Goal: Task Accomplishment & Management: Use online tool/utility

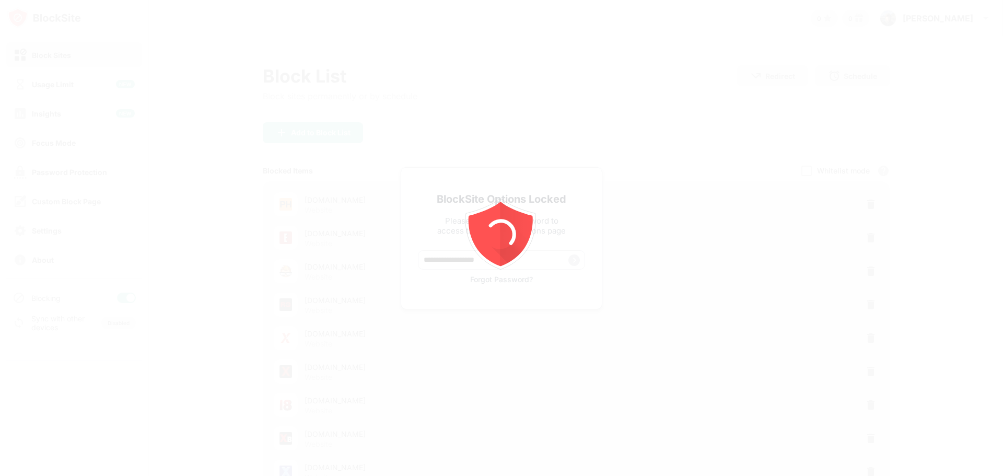
click at [472, 264] on icon "animation" at bounding box center [501, 238] width 188 height 188
click at [457, 266] on icon "animation" at bounding box center [501, 238] width 188 height 188
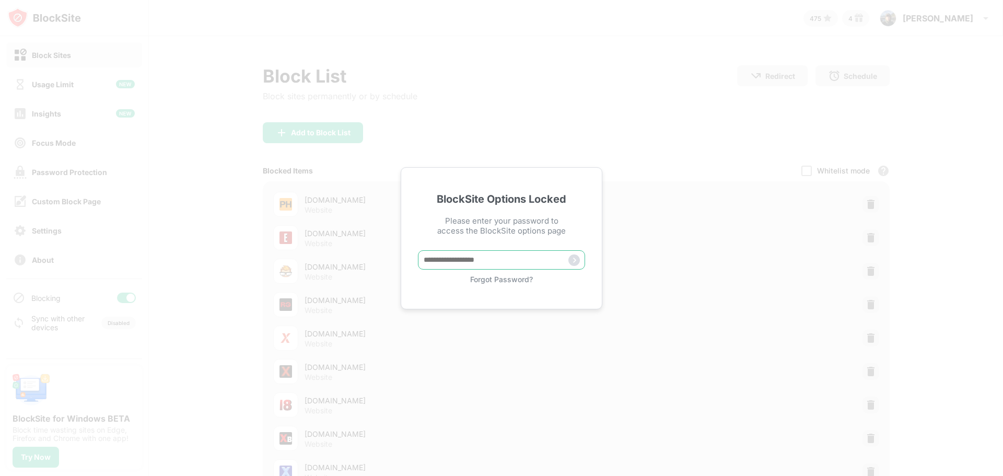
click at [445, 263] on input "text" at bounding box center [501, 259] width 167 height 19
paste input "*****"
type input "*****"
click at [574, 262] on img at bounding box center [573, 259] width 11 height 11
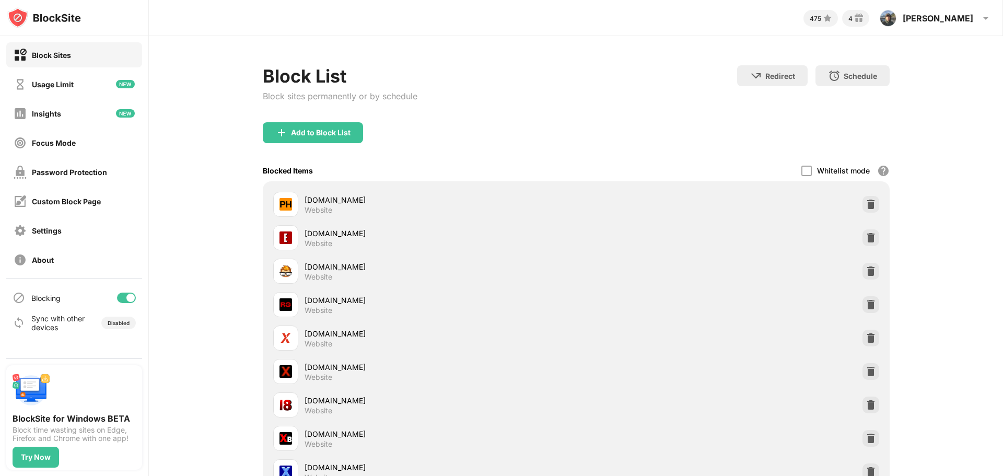
click at [134, 303] on div "Blocking" at bounding box center [74, 297] width 136 height 25
click at [133, 301] on div at bounding box center [126, 298] width 19 height 10
click at [121, 296] on div at bounding box center [122, 298] width 8 height 8
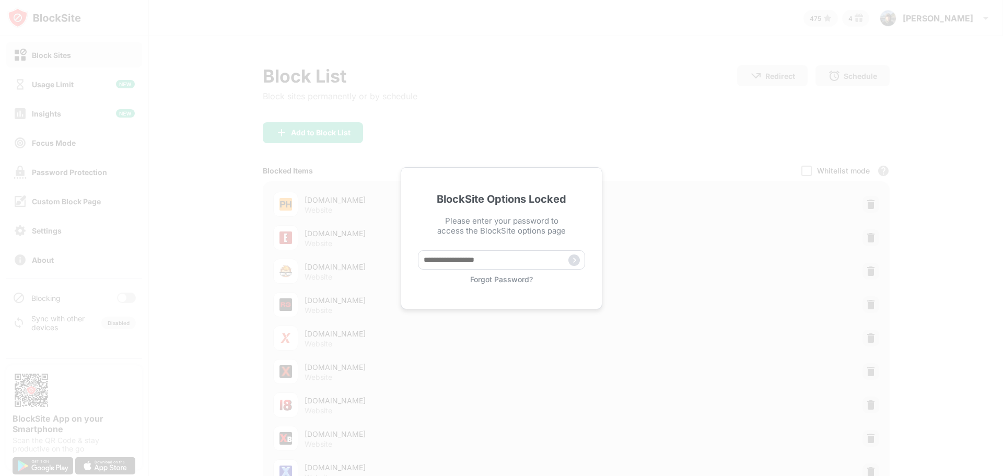
click at [618, 233] on div "BlockSite Options Locked Please enter your password to access the BlockSite opt…" at bounding box center [501, 238] width 1003 height 476
click at [524, 249] on div "BlockSite Options Locked Please enter your password to access the BlockSite opt…" at bounding box center [502, 238] width 202 height 142
click at [524, 256] on input "text" at bounding box center [501, 259] width 167 height 19
